Goal: Check status: Check status

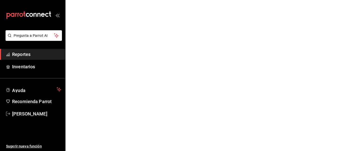
click at [279, 0] on html "Pregunta a Parrot AI Reportes Inventarios Ayuda Recomienda Parrot Adriana Sanch…" at bounding box center [172, 0] width 344 height 0
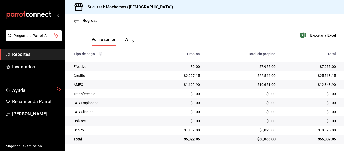
scroll to position [72, 0]
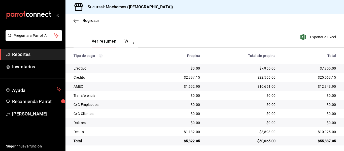
scroll to position [72, 0]
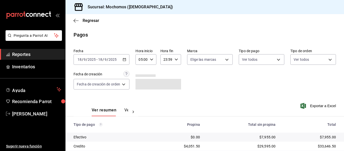
scroll to position [72, 0]
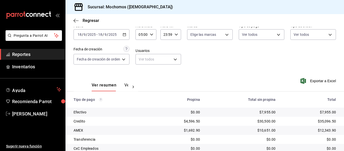
scroll to position [72, 0]
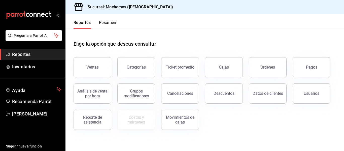
click at [298, 64] on button "Pagos" at bounding box center [312, 67] width 38 height 20
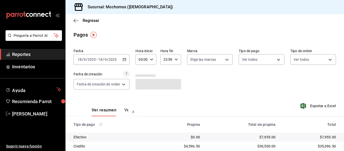
click at [152, 59] on \(Stroke\) "button" at bounding box center [151, 59] width 3 height 2
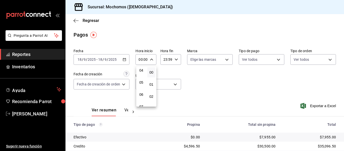
click at [214, 75] on div at bounding box center [172, 75] width 344 height 151
click at [143, 59] on input "00:00" at bounding box center [142, 59] width 12 height 10
click at [143, 84] on button "05" at bounding box center [141, 82] width 8 height 10
type input "05:00"
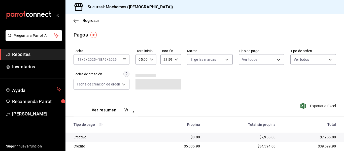
click at [242, 39] on main "Regresar Pagos Fecha [DATE] [DATE] - [DATE] [DATE] Hora inicio 05:00 Hora inici…" at bounding box center [205, 118] width 279 height 208
